Goal: Task Accomplishment & Management: Complete application form

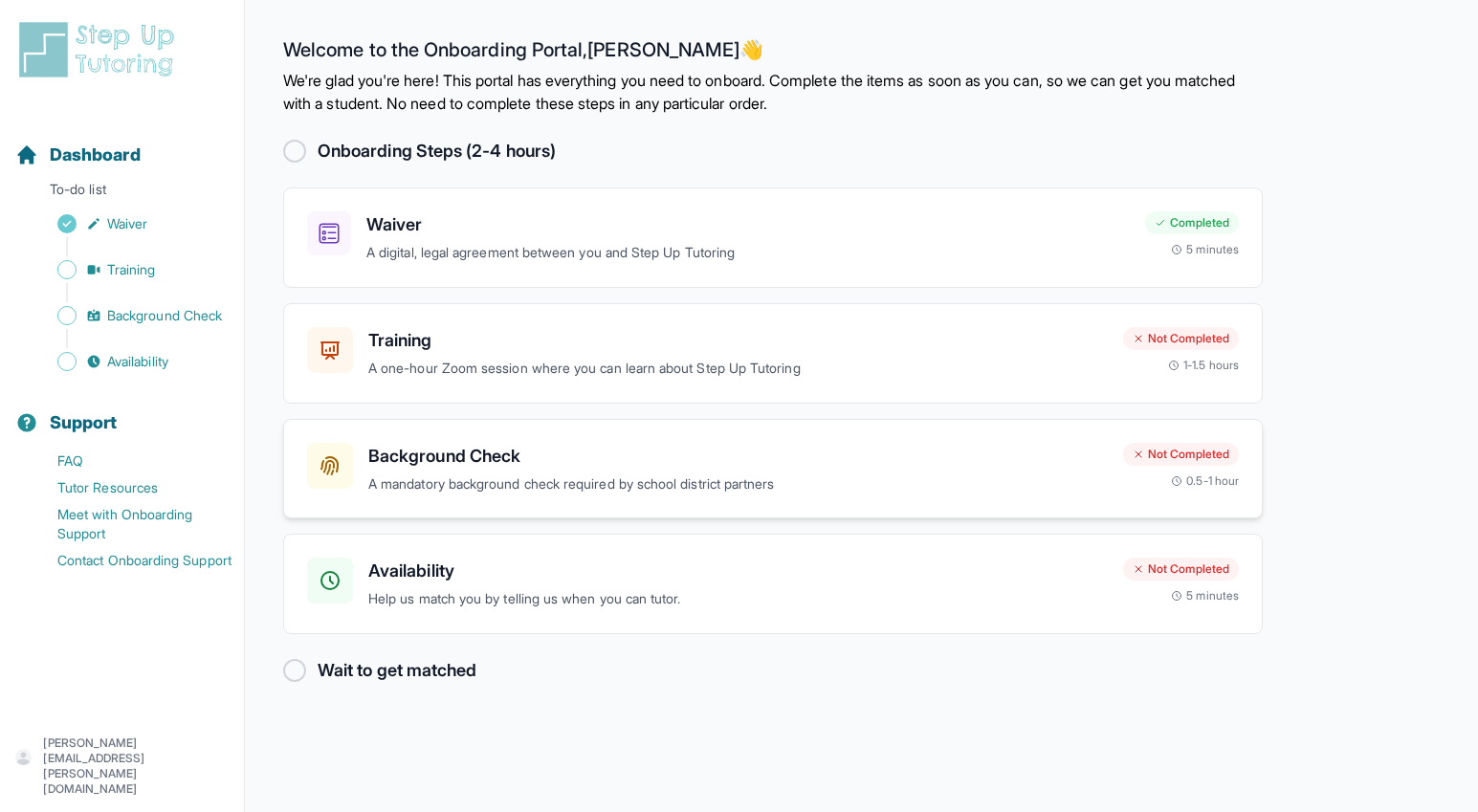
click at [715, 487] on p "A mandatory background check required by school district partners" at bounding box center [738, 485] width 739 height 22
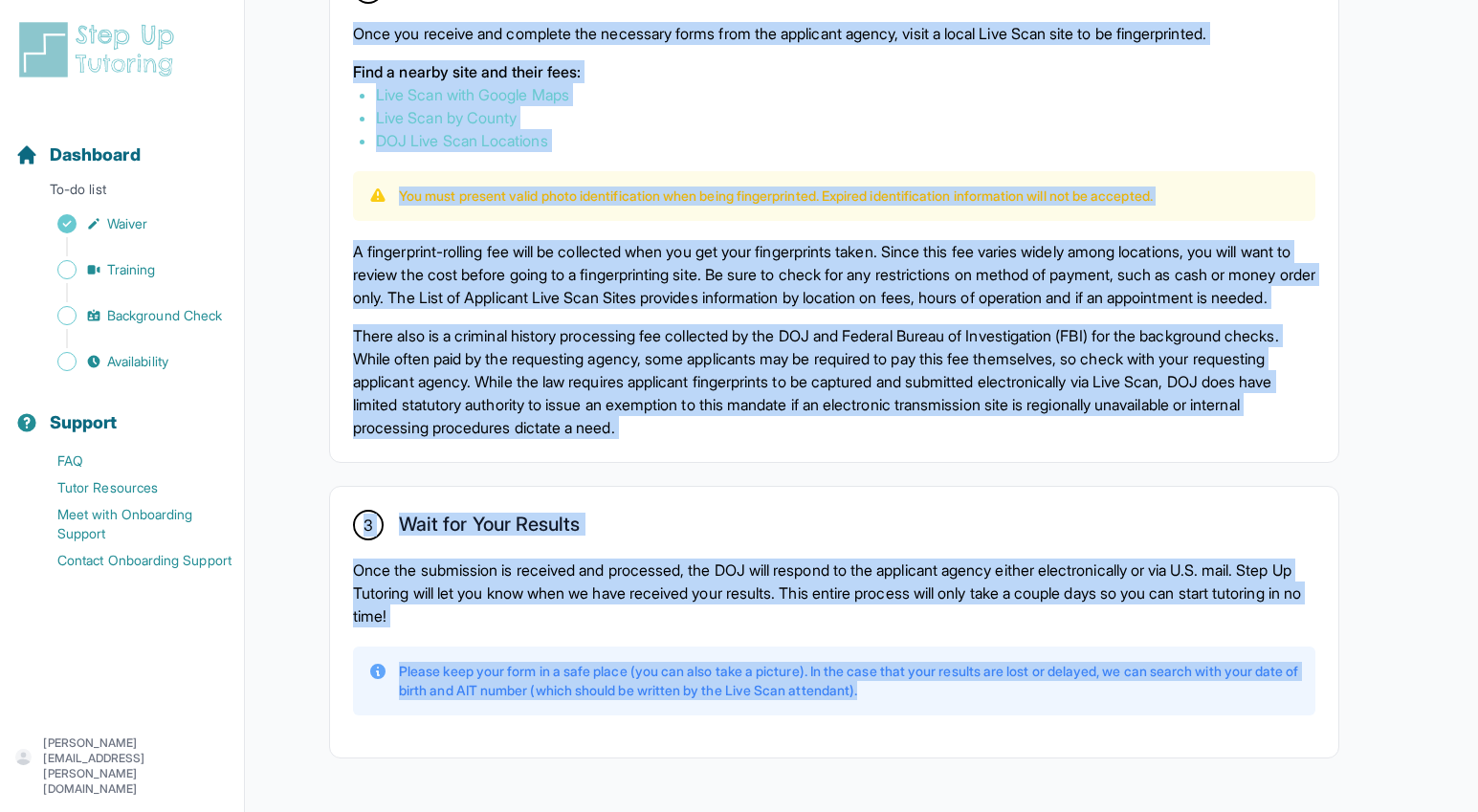
scroll to position [1253, 0]
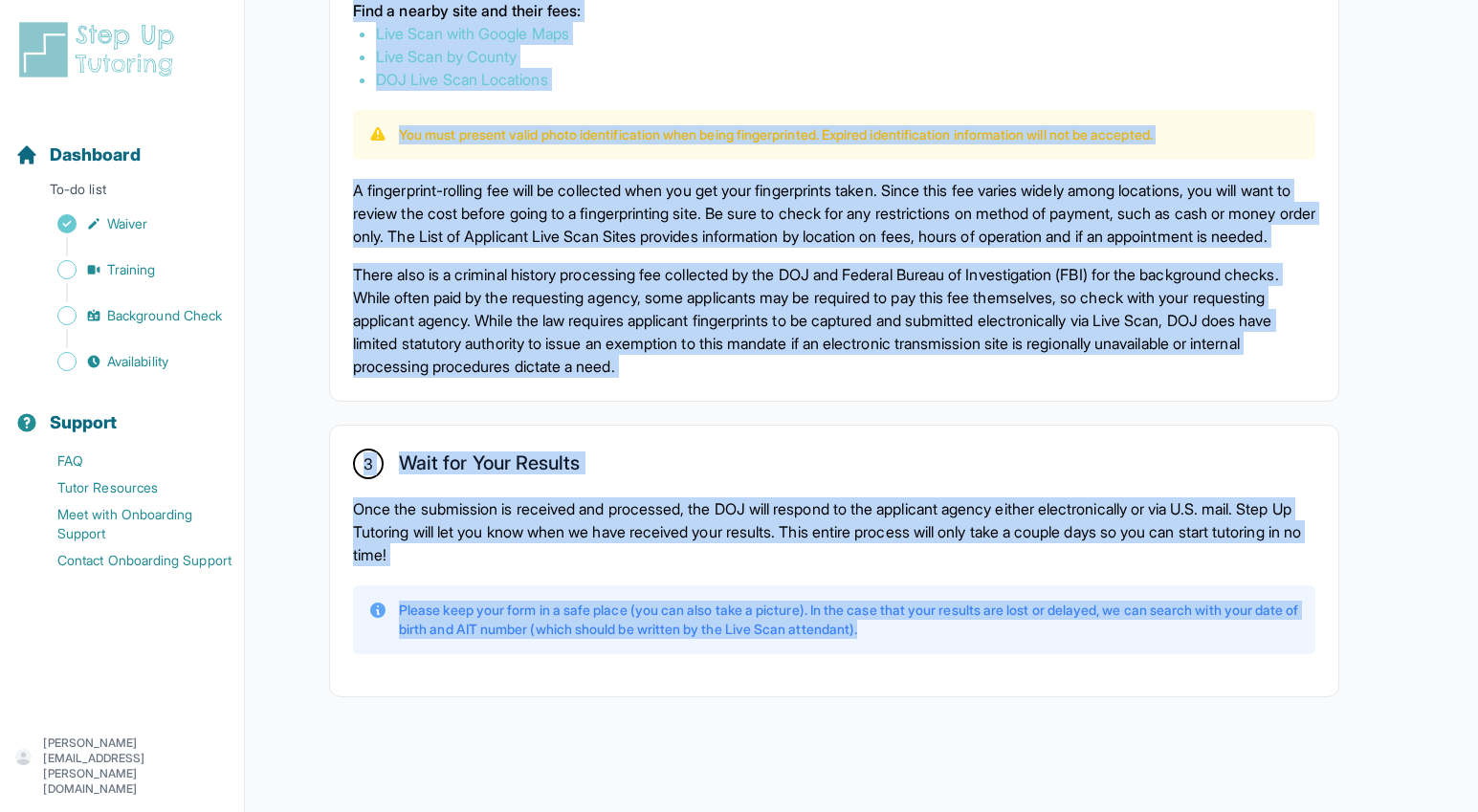
drag, startPoint x: 279, startPoint y: 97, endPoint x: 1071, endPoint y: 866, distance: 1103.9
copy div "**********"
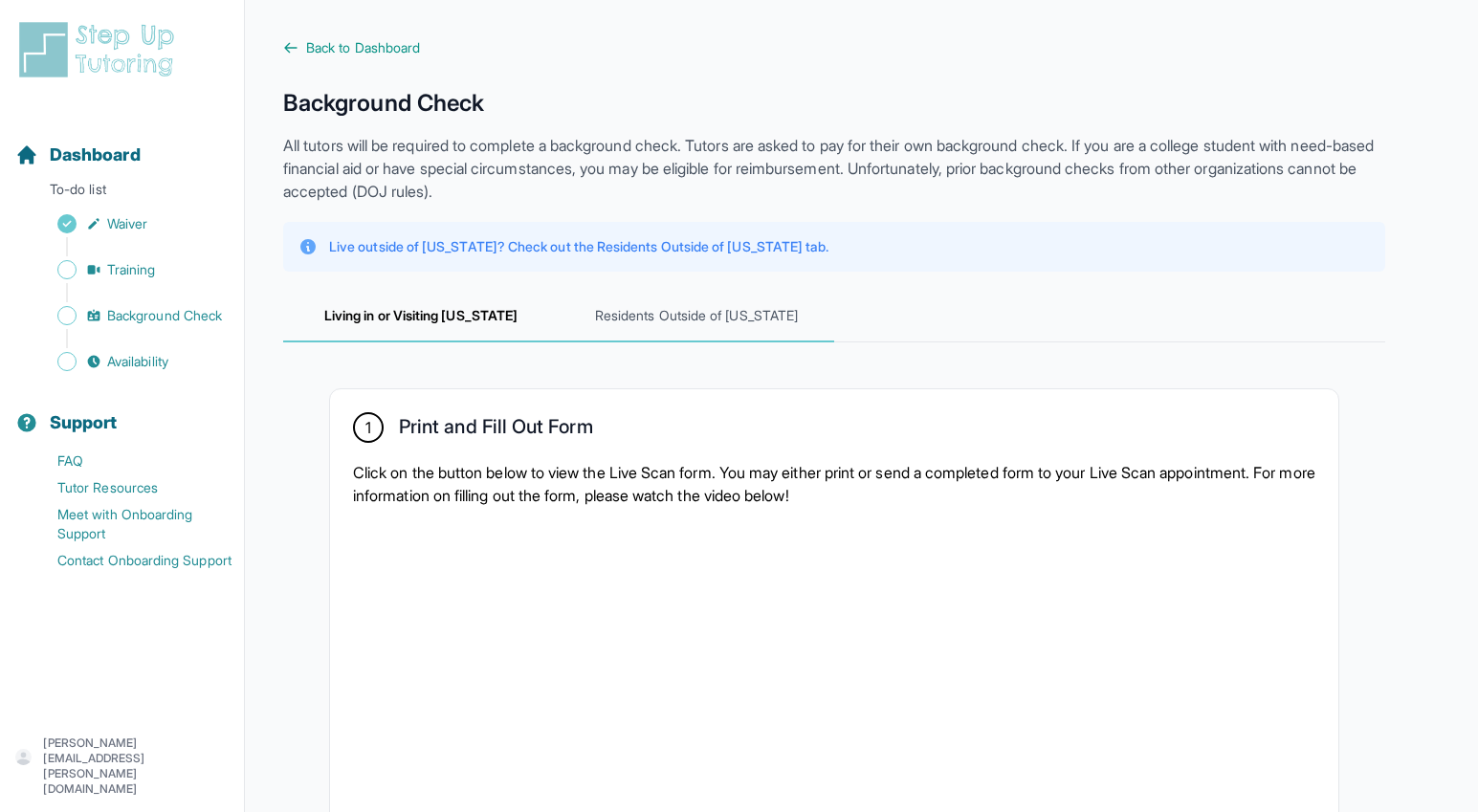
click at [690, 309] on span "Residents Outside of [US_STATE]" at bounding box center [697, 316] width 275 height 52
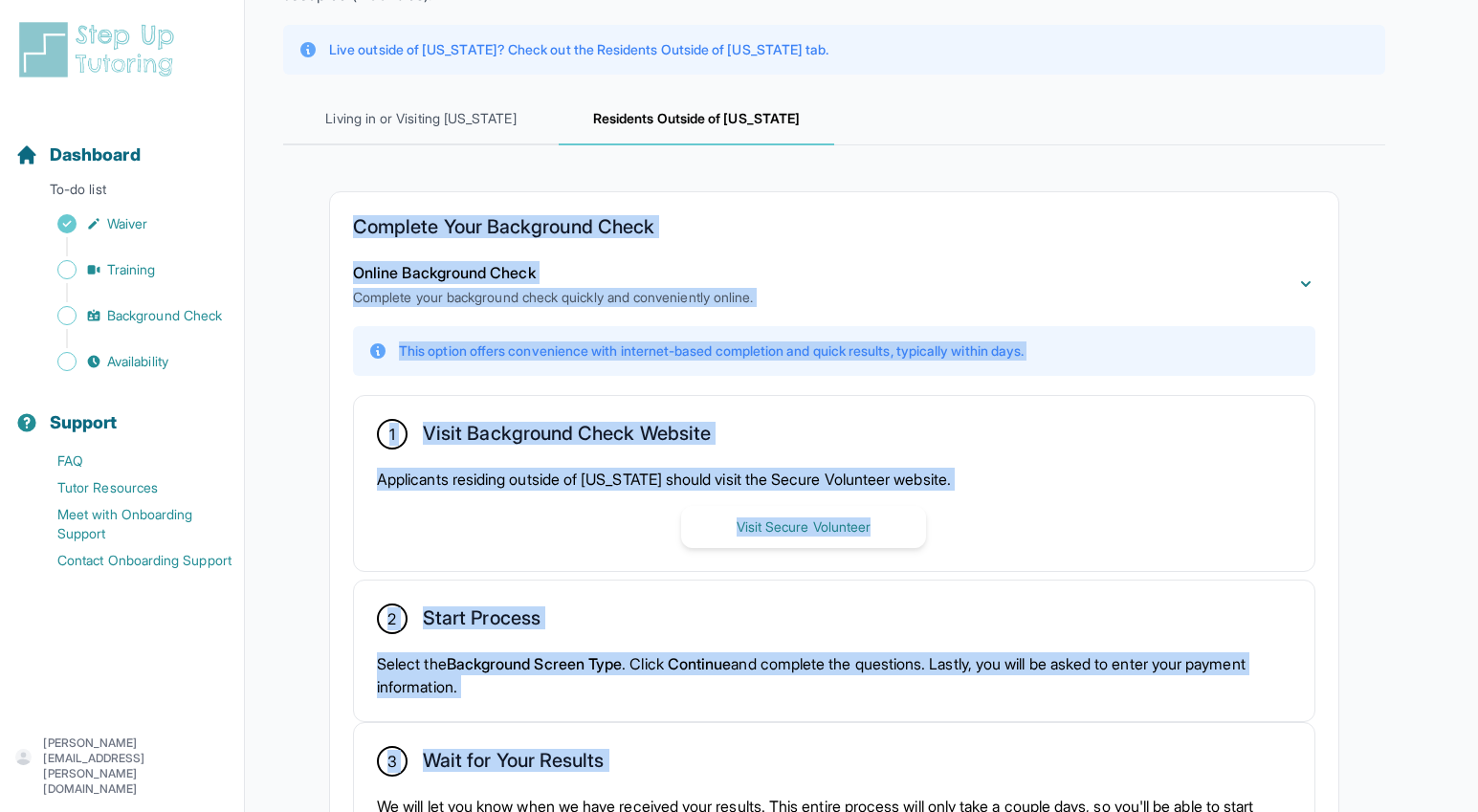
scroll to position [404, 0]
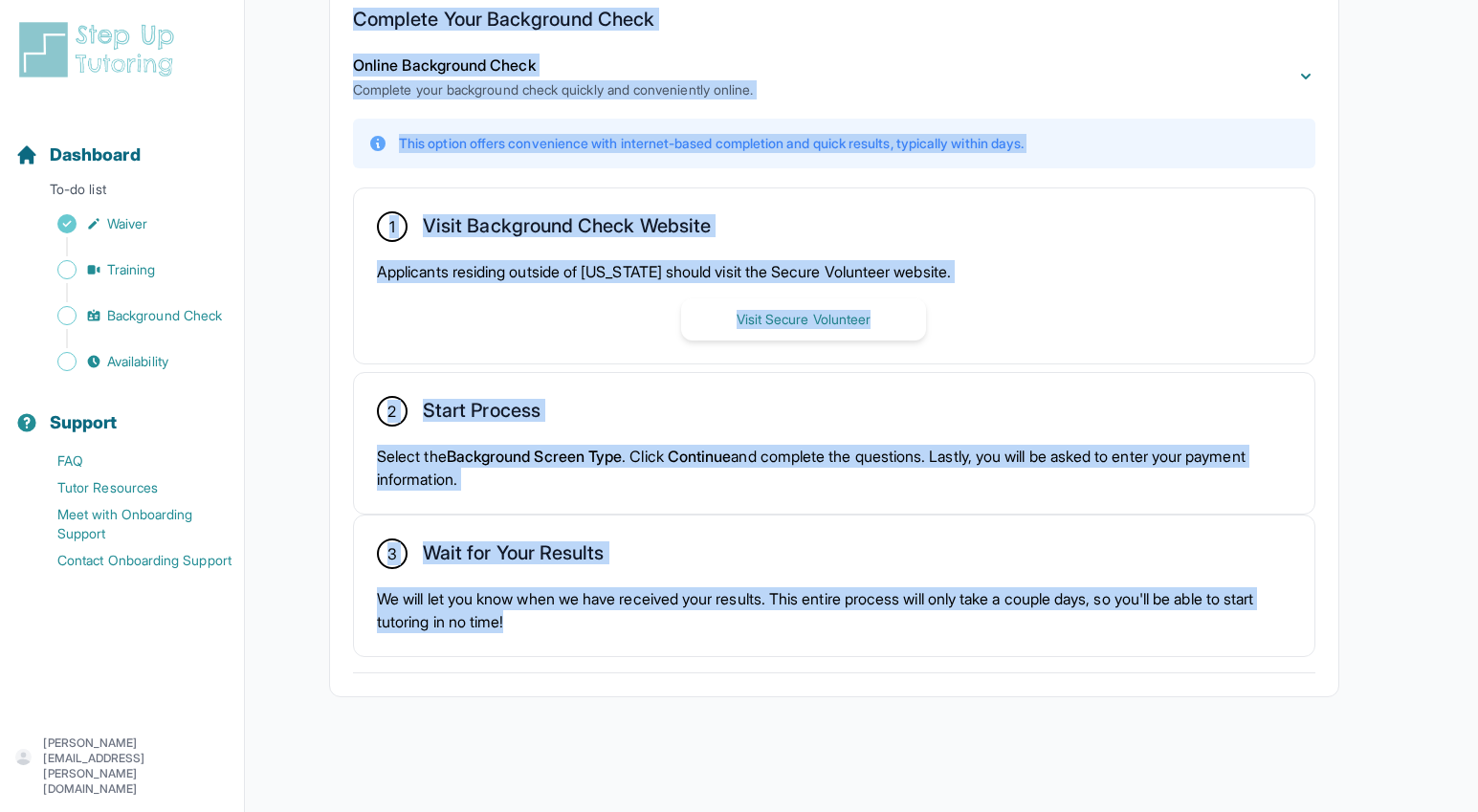
drag, startPoint x: 354, startPoint y: 419, endPoint x: 906, endPoint y: 892, distance: 726.9
click at [906, 811] on html "**********" at bounding box center [739, 203] width 1478 height 1216
copy div "Complete Your Background Check Online Background Check Complete your background…"
click at [147, 222] on span "Waiver" at bounding box center [127, 223] width 40 height 19
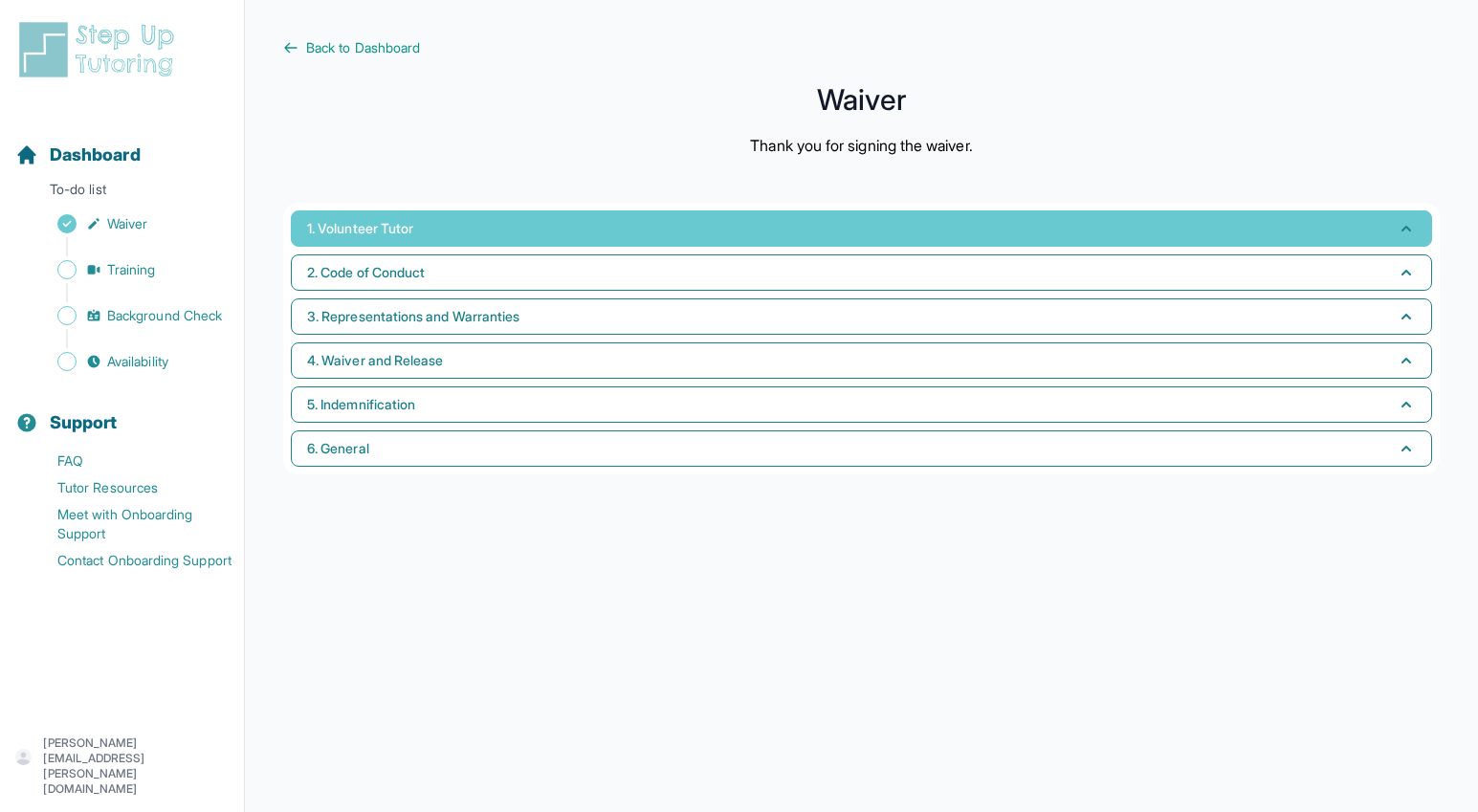
click at [413, 232] on span "1. Volunteer Tutor" at bounding box center [360, 228] width 106 height 19
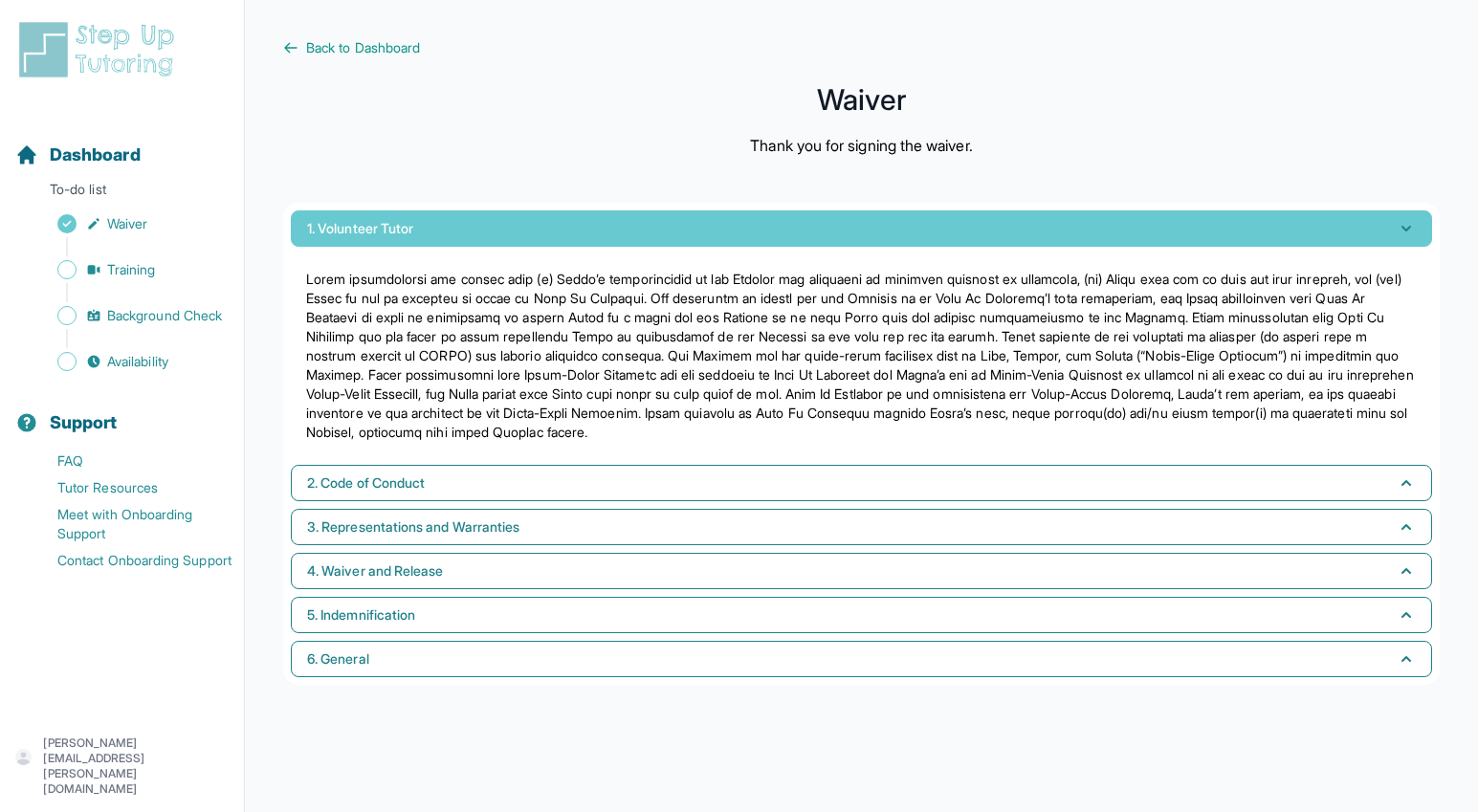
click at [413, 232] on span "1. Volunteer Tutor" at bounding box center [360, 228] width 106 height 19
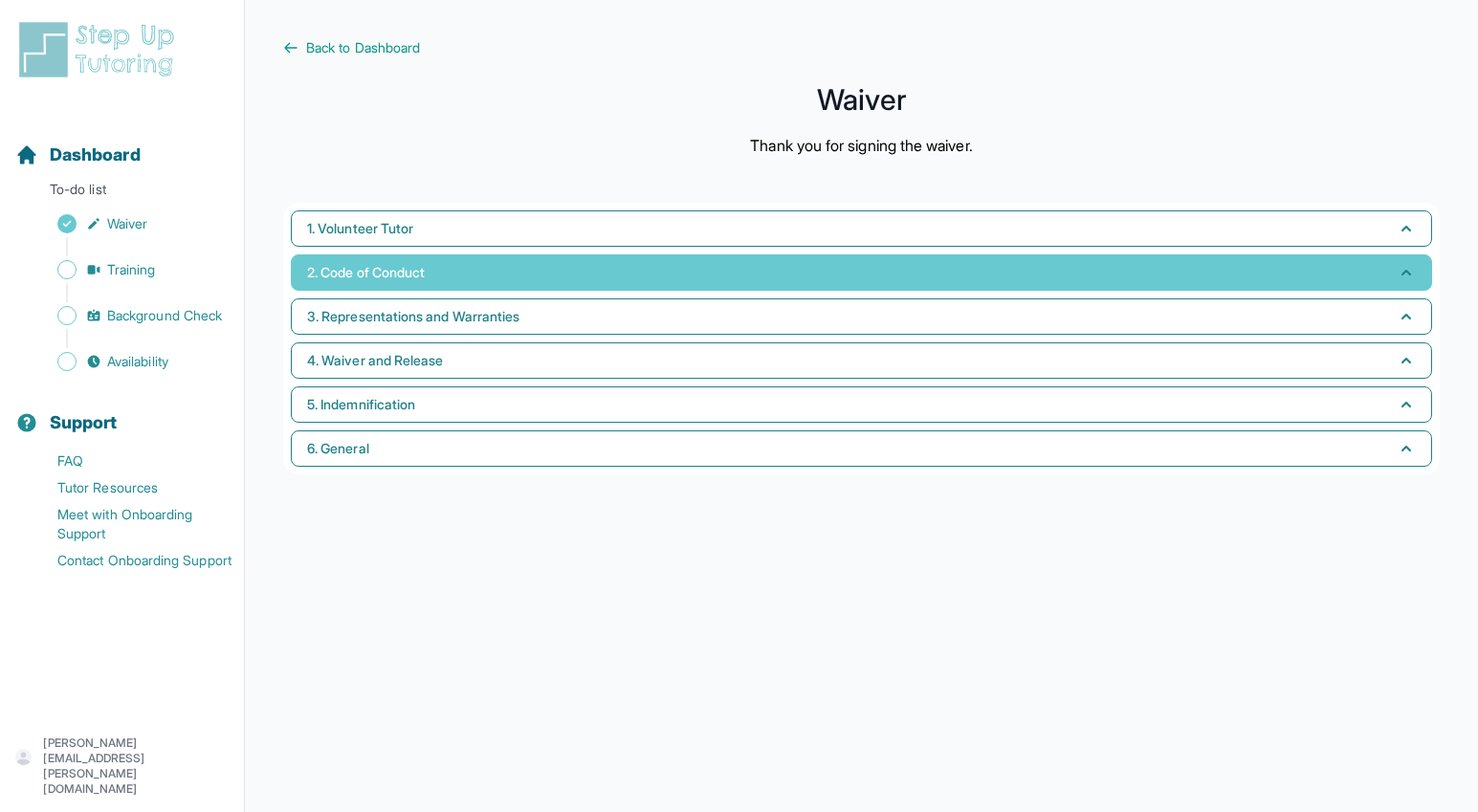
click at [388, 275] on span "2. Code of Conduct" at bounding box center [366, 272] width 118 height 19
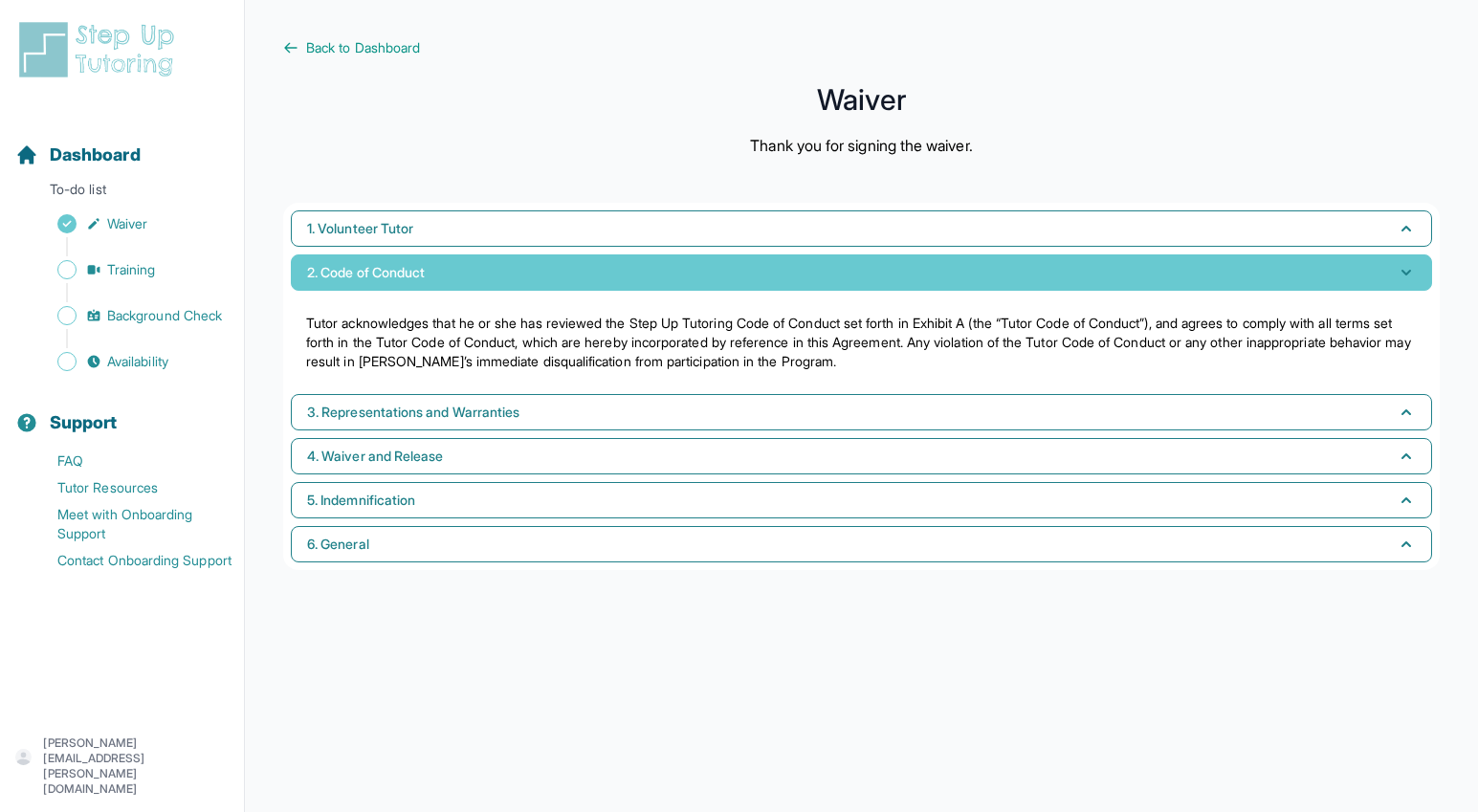
click at [389, 275] on span "2. Code of Conduct" at bounding box center [366, 272] width 118 height 19
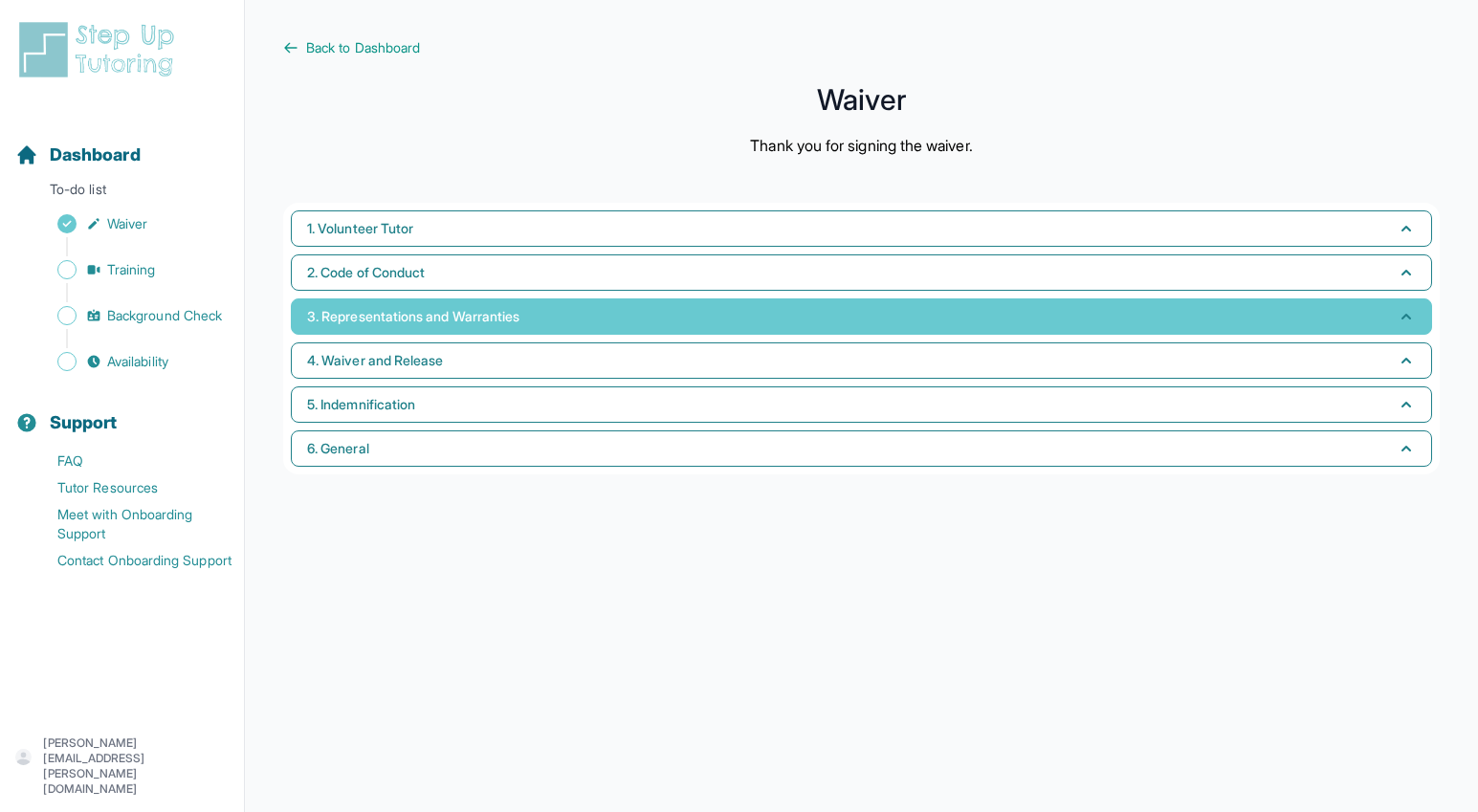
click at [393, 318] on span "3. Representations and Warranties" at bounding box center [413, 316] width 213 height 19
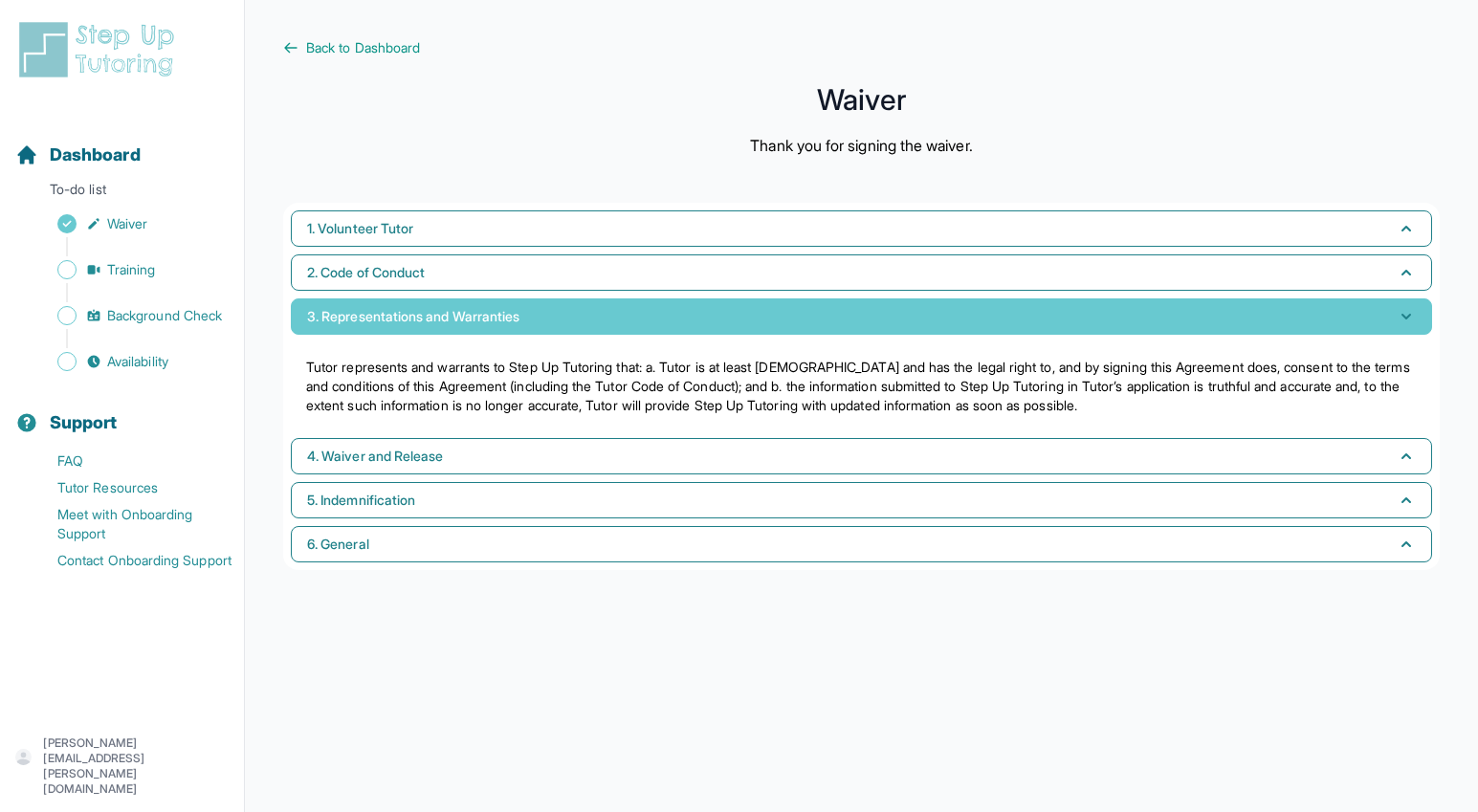
click at [395, 319] on span "3. Representations and Warranties" at bounding box center [413, 316] width 213 height 19
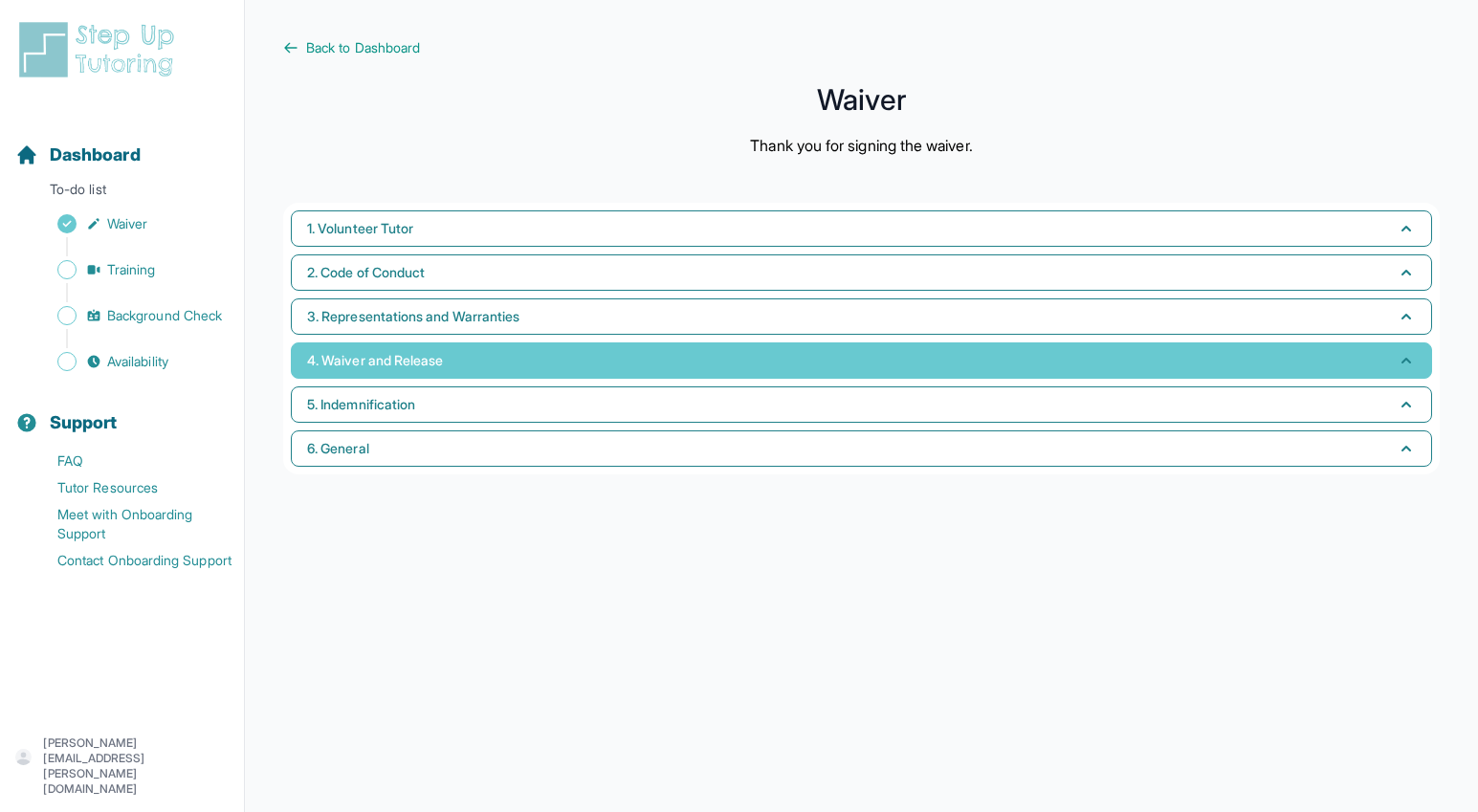
click at [394, 374] on button "4. Waiver and Release" at bounding box center [861, 360] width 1142 height 36
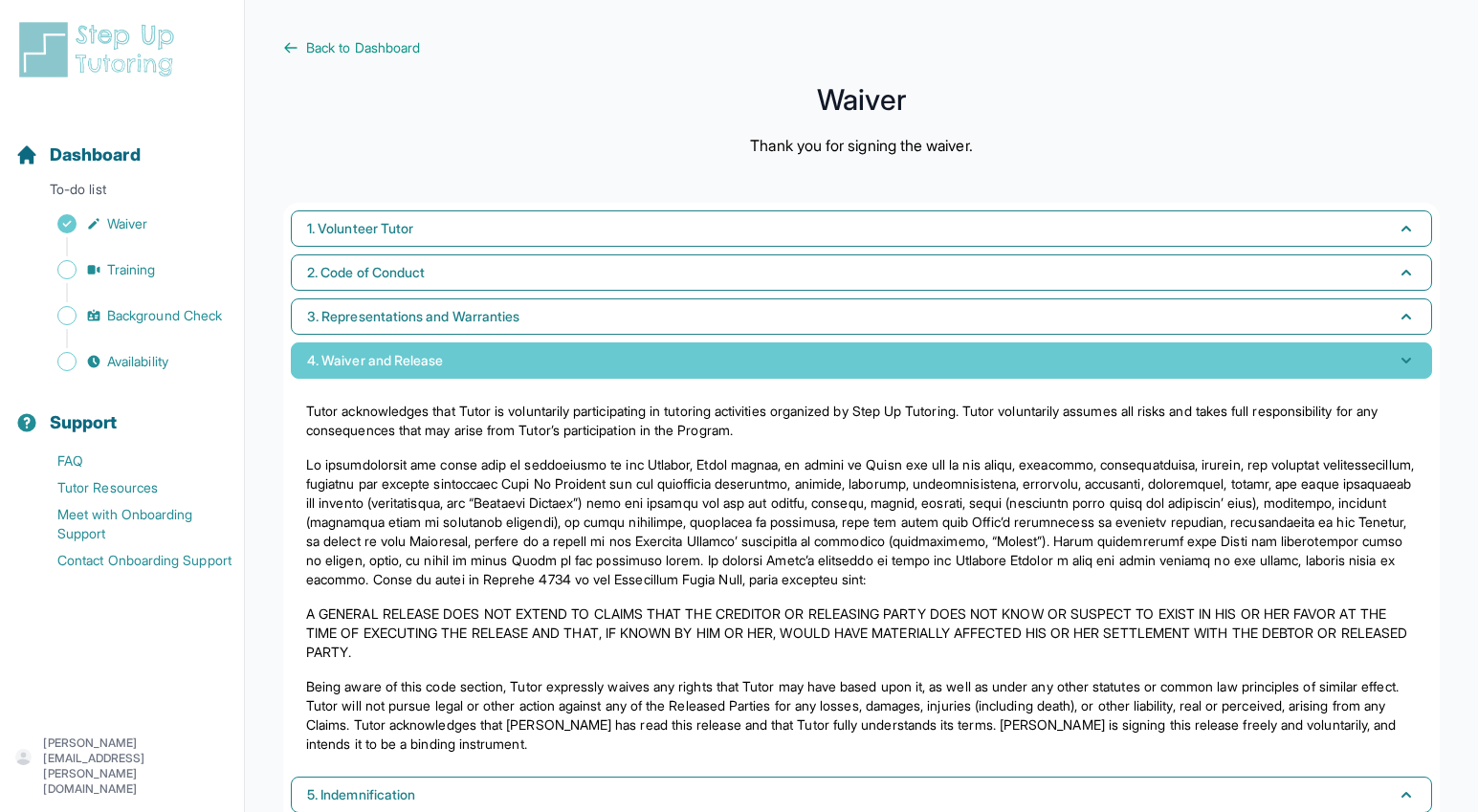
click at [397, 370] on button "4. Waiver and Release" at bounding box center [861, 360] width 1142 height 36
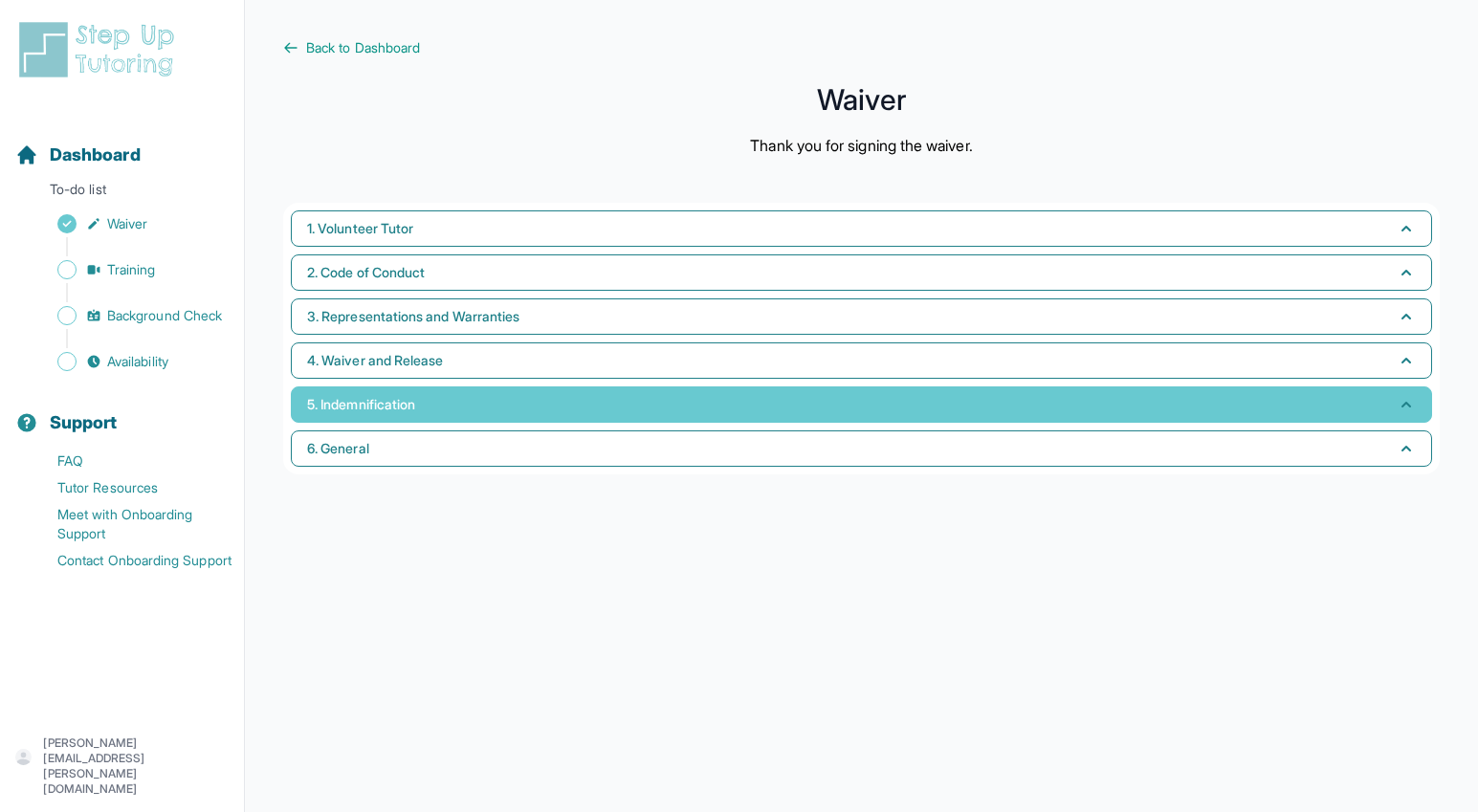
click at [409, 412] on span "5. Indemnification" at bounding box center [361, 404] width 108 height 19
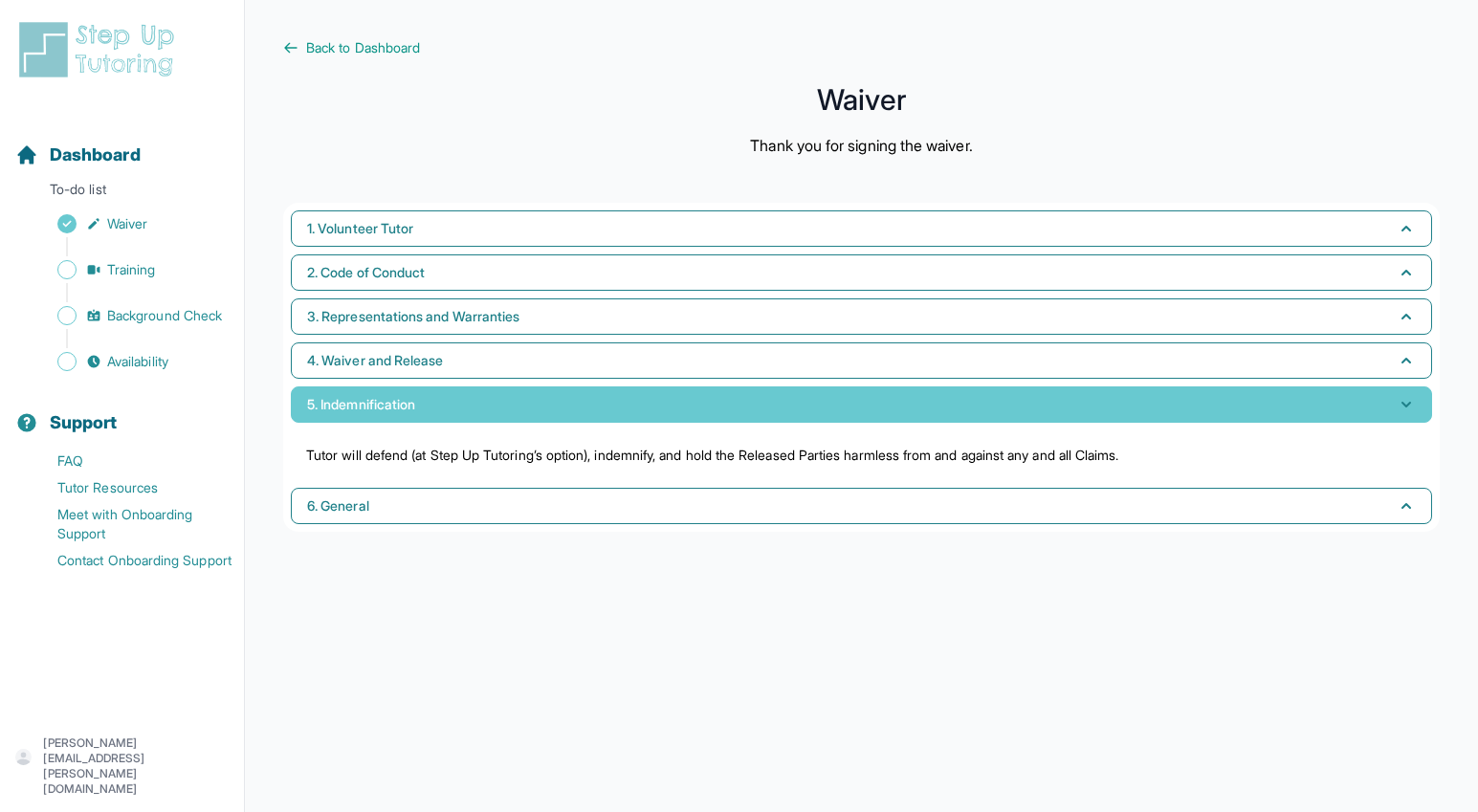
click at [409, 408] on span "5. Indemnification" at bounding box center [361, 404] width 108 height 19
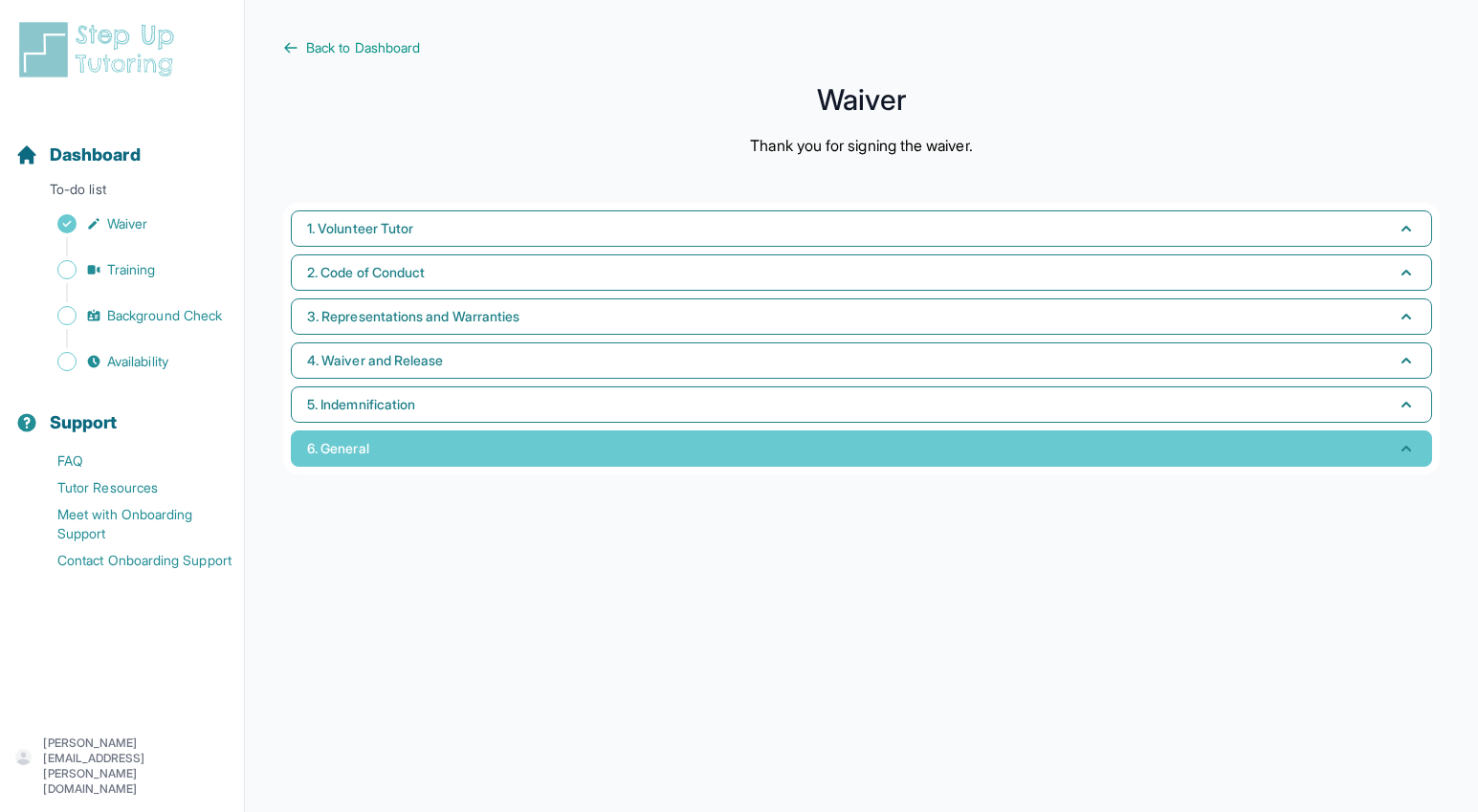
click at [393, 444] on button "6. General" at bounding box center [861, 448] width 1142 height 36
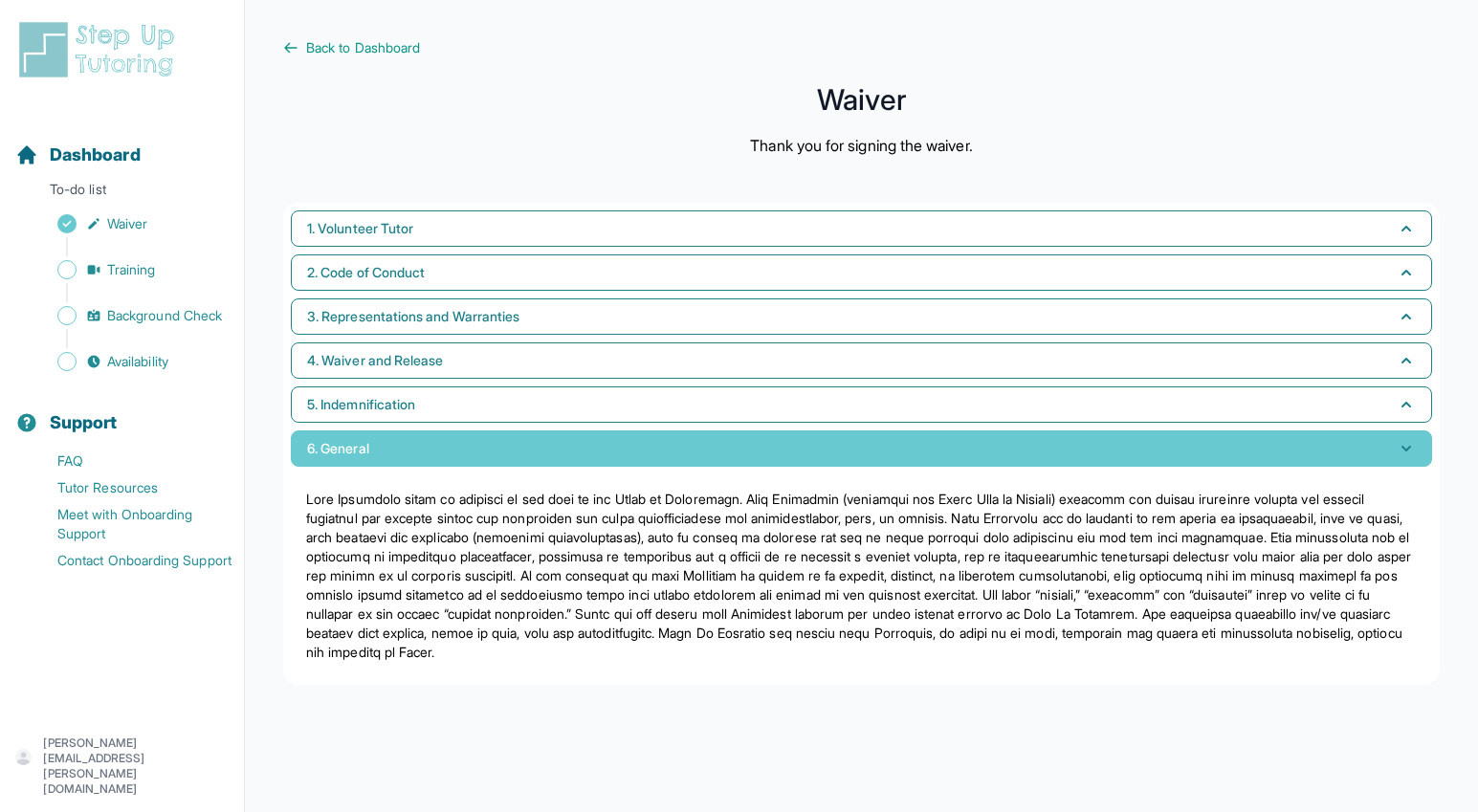
click at [393, 444] on button "6. General" at bounding box center [861, 448] width 1142 height 36
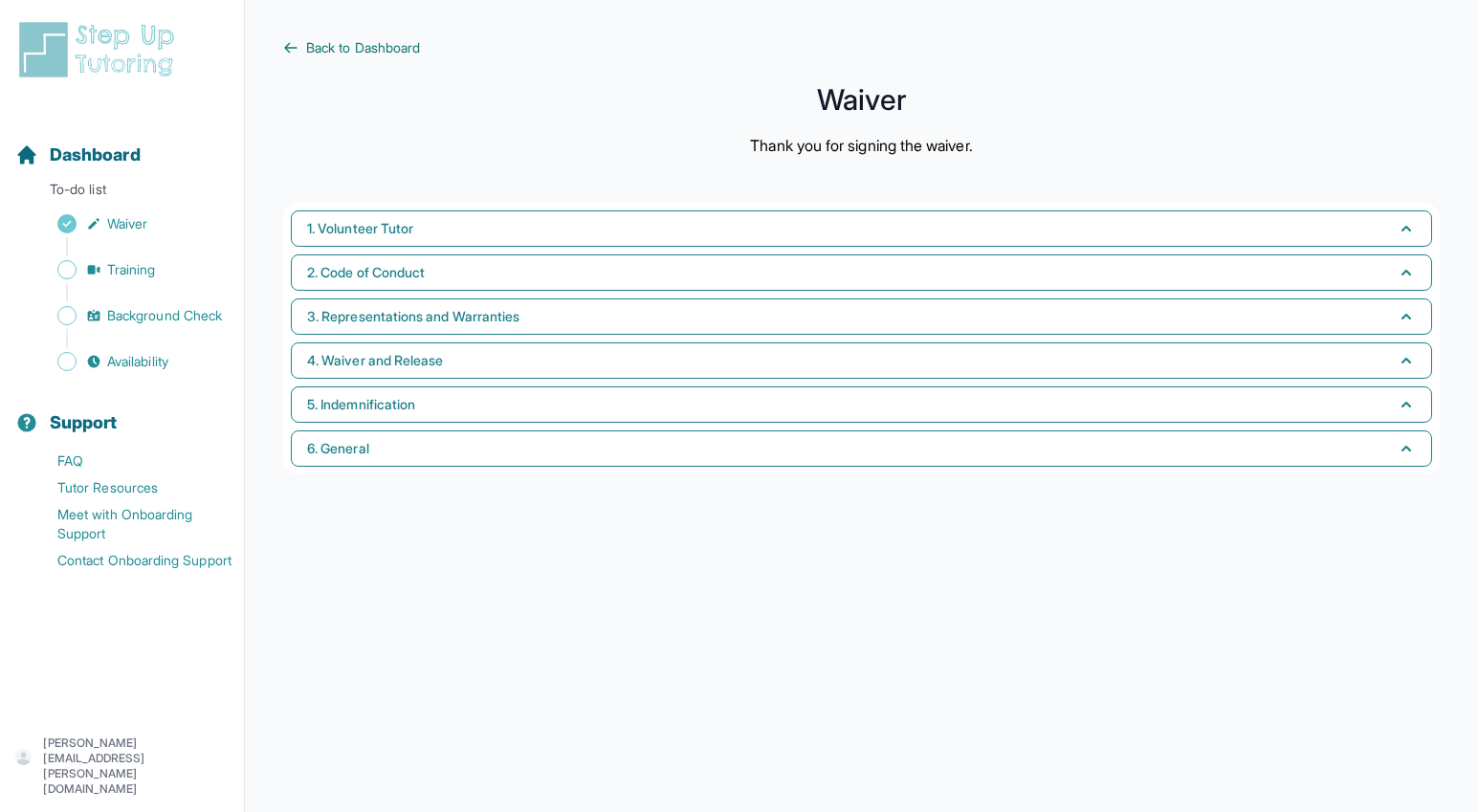
click at [346, 47] on span "Back to Dashboard" at bounding box center [363, 47] width 114 height 19
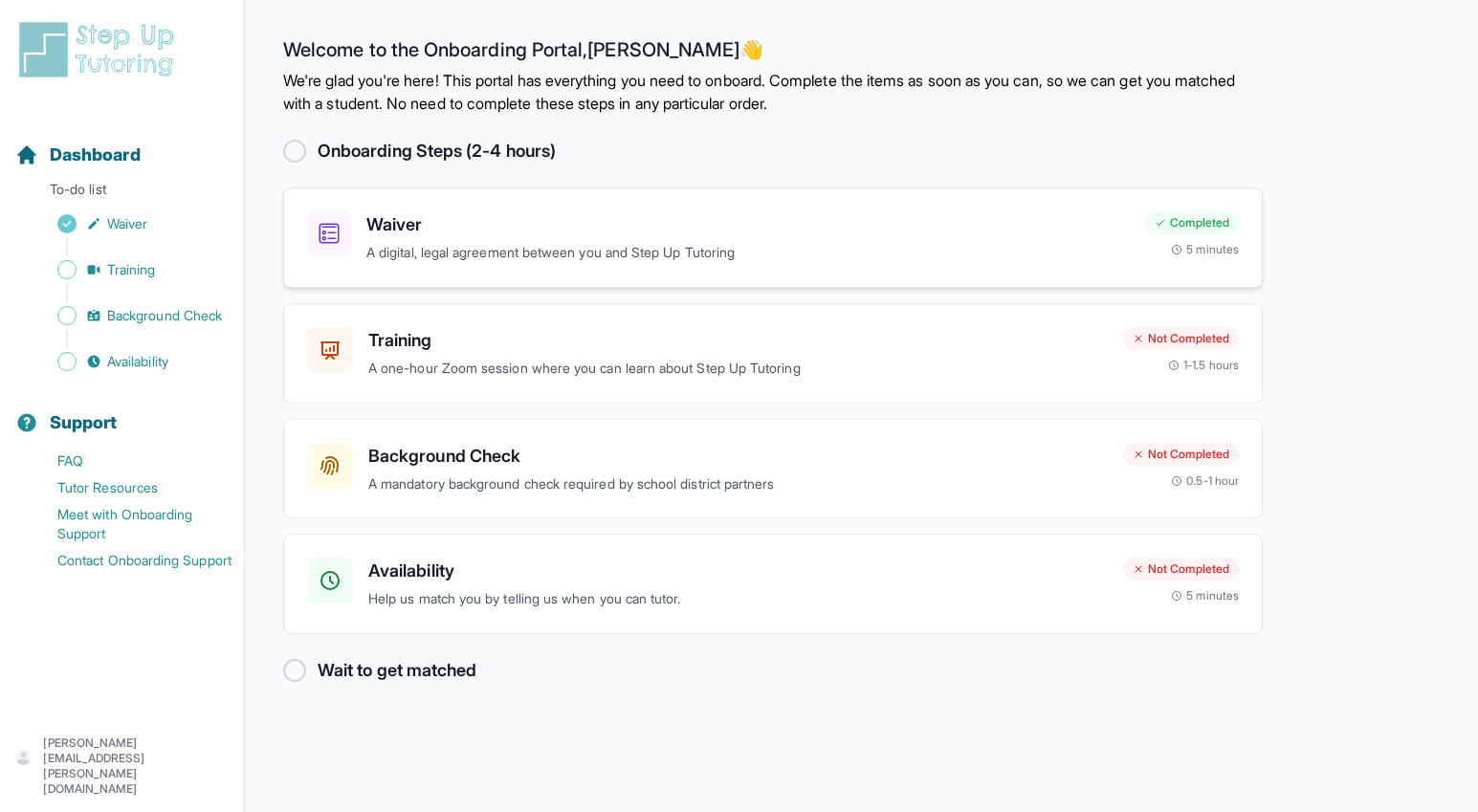
click at [566, 260] on p "A digital, legal agreement between you and Step Up Tutoring" at bounding box center [747, 253] width 763 height 22
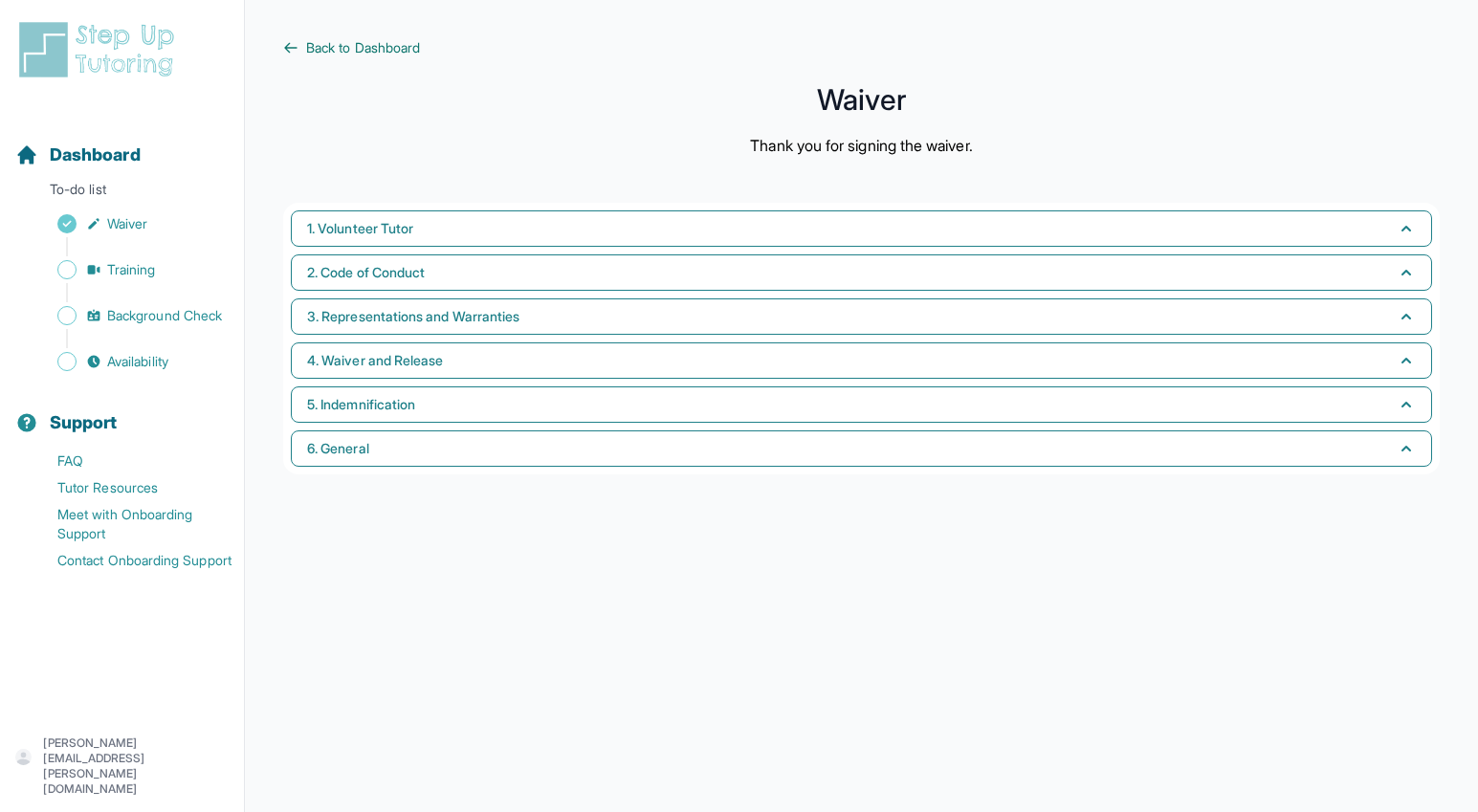
click at [359, 41] on span "Back to Dashboard" at bounding box center [363, 47] width 114 height 19
